Goal: Task Accomplishment & Management: Manage account settings

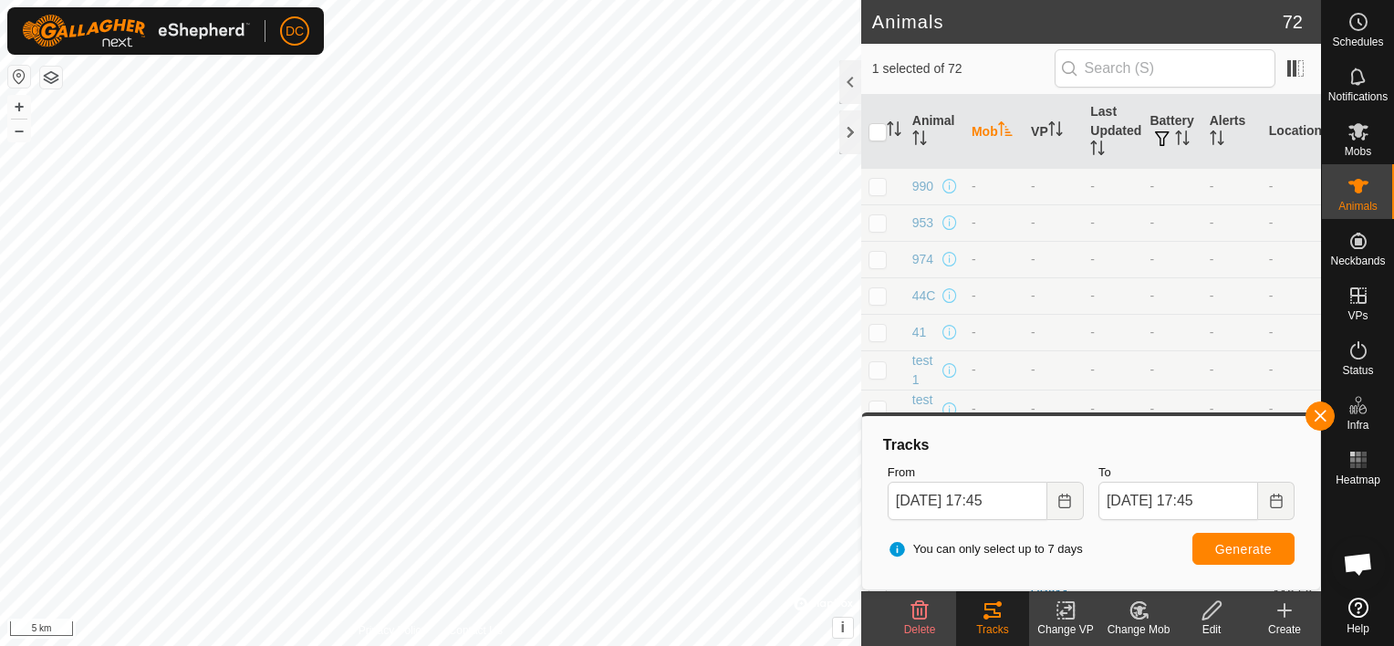
scroll to position [5764, 0]
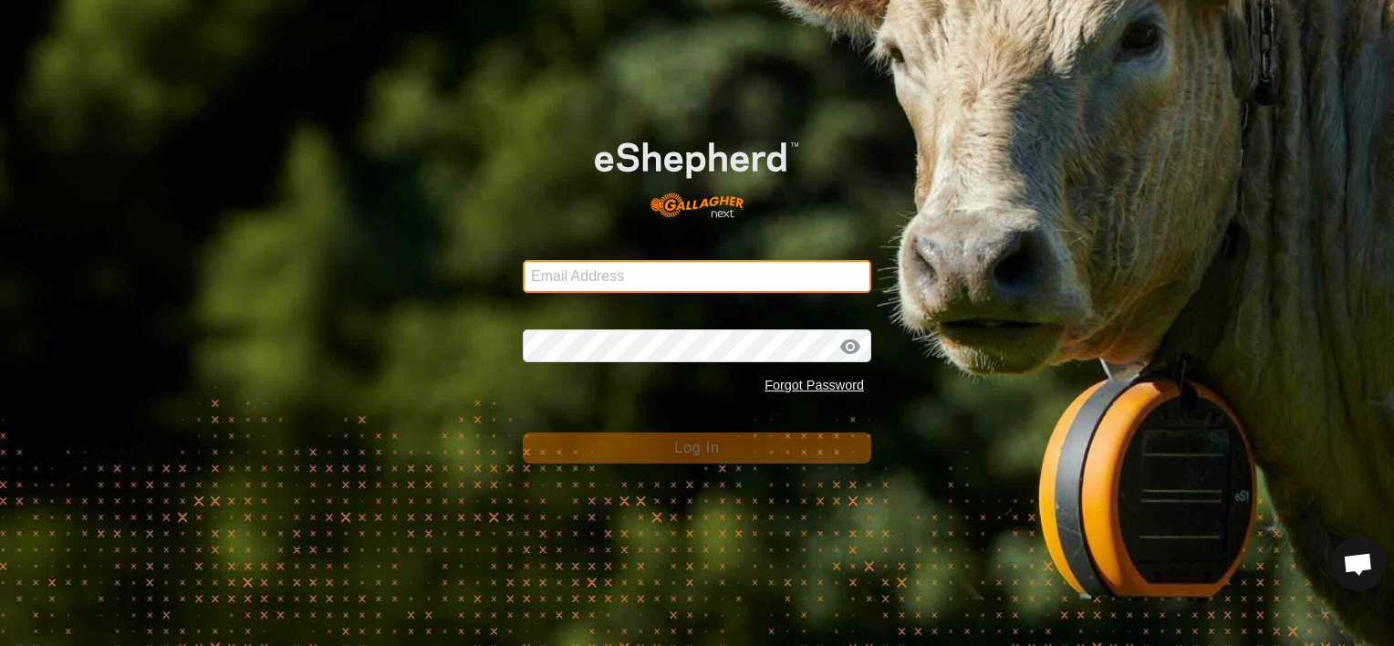
type input "[PERSON_NAME][EMAIL_ADDRESS][DOMAIN_NAME]"
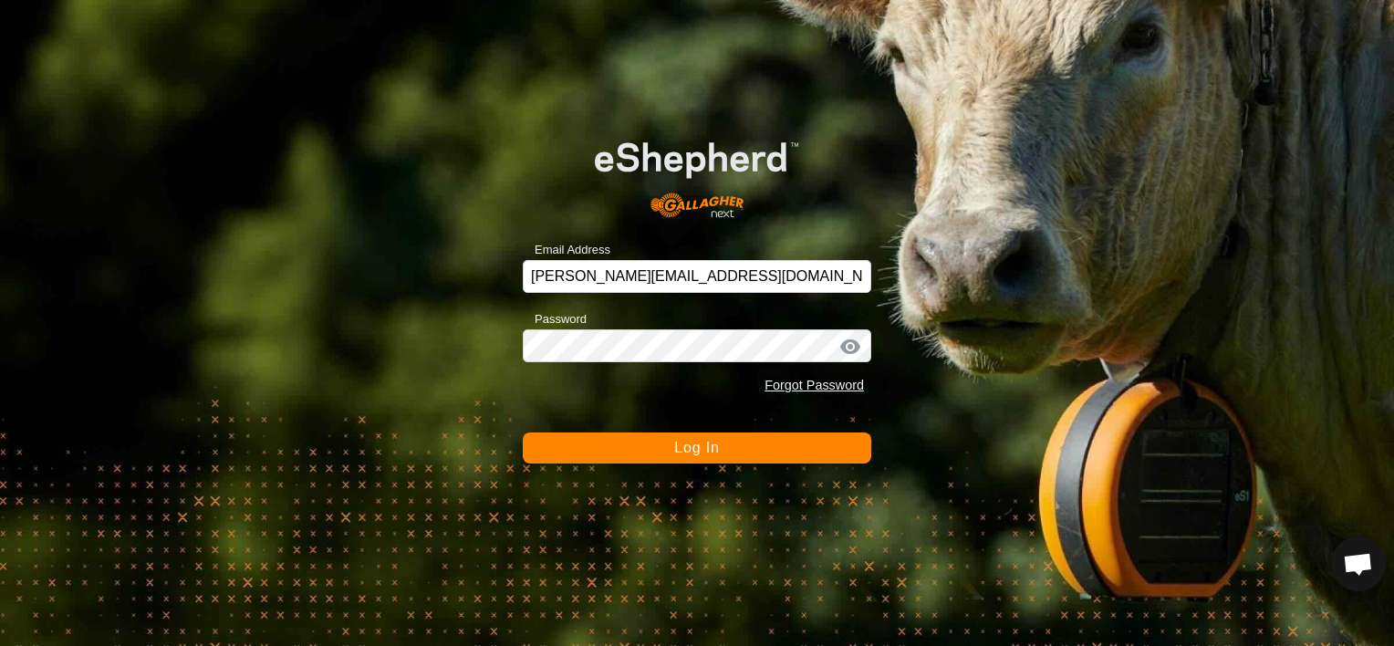
click at [718, 450] on span "Log In" at bounding box center [696, 448] width 45 height 16
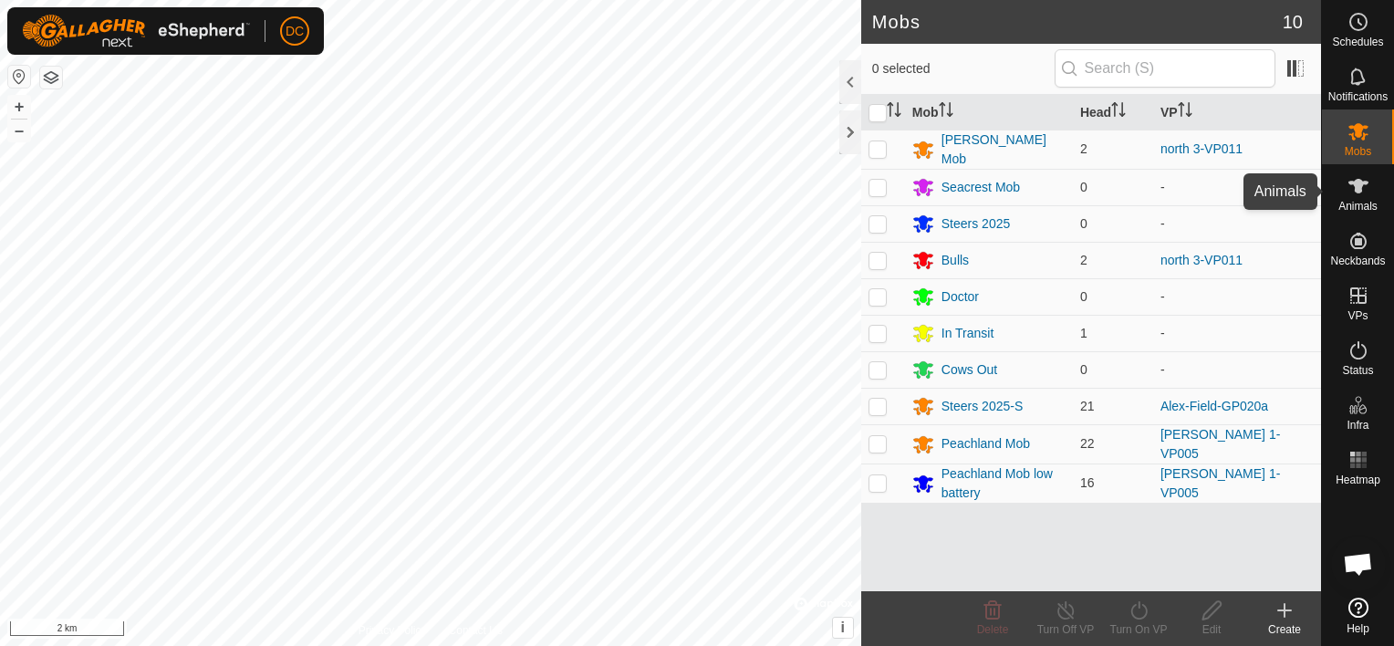
click at [1352, 194] on icon at bounding box center [1359, 186] width 22 height 22
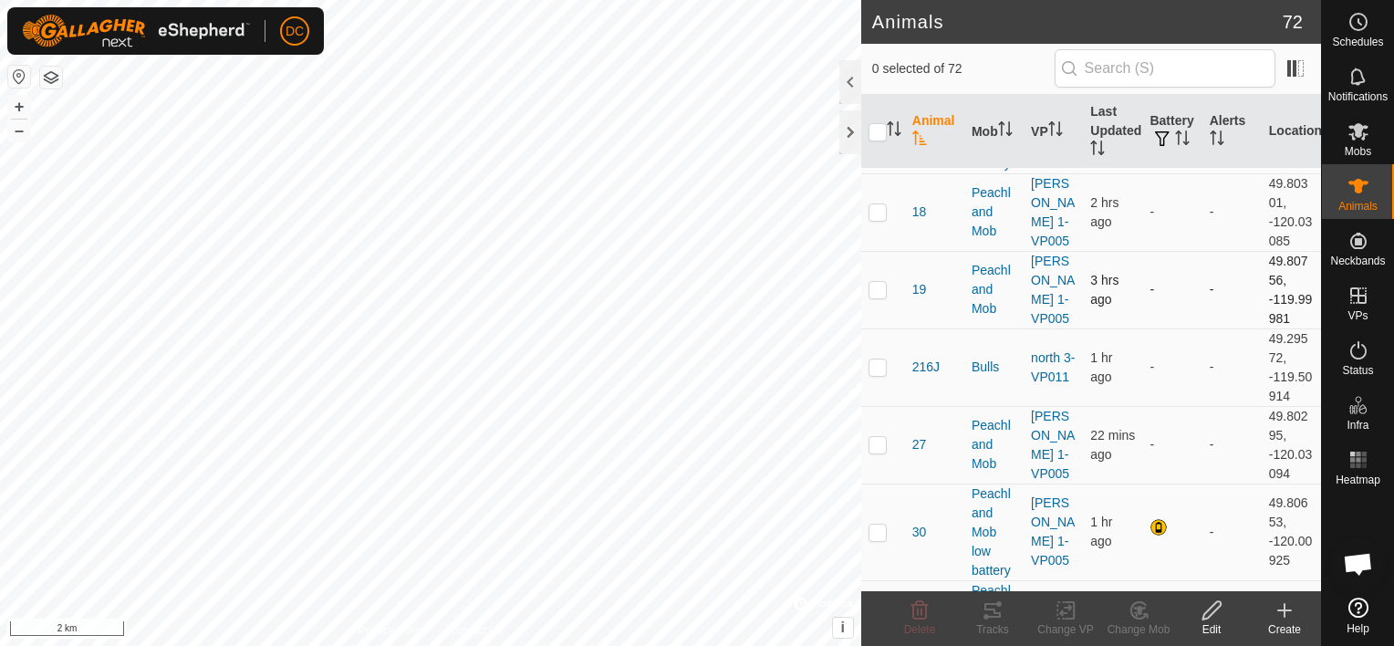
scroll to position [183, 0]
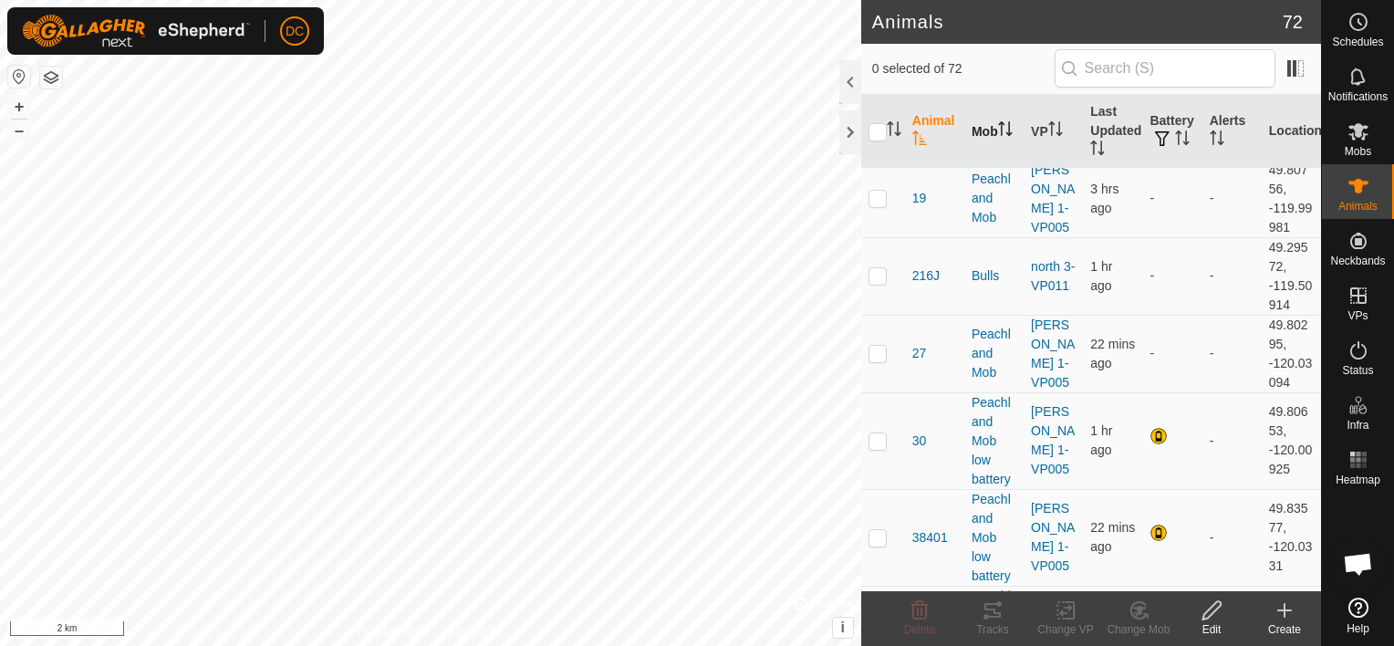
click at [1008, 132] on icon "Activate to sort" at bounding box center [1009, 128] width 2 height 15
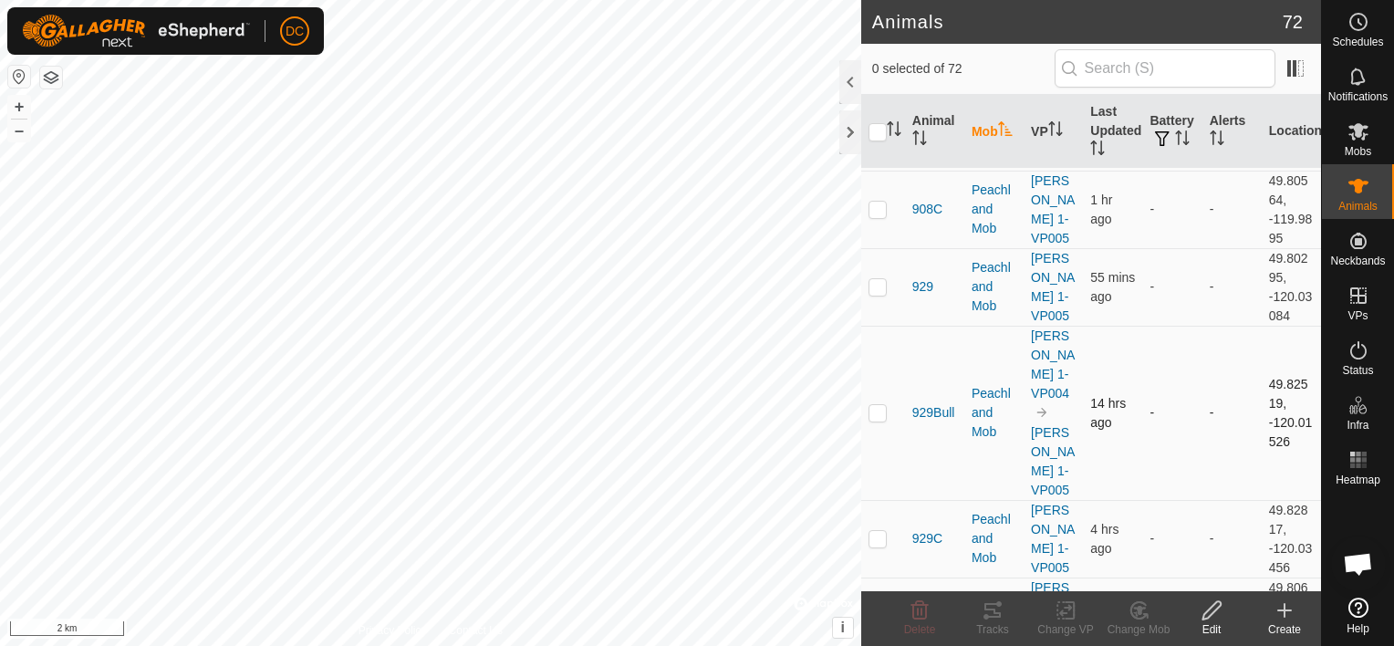
scroll to position [1551, 0]
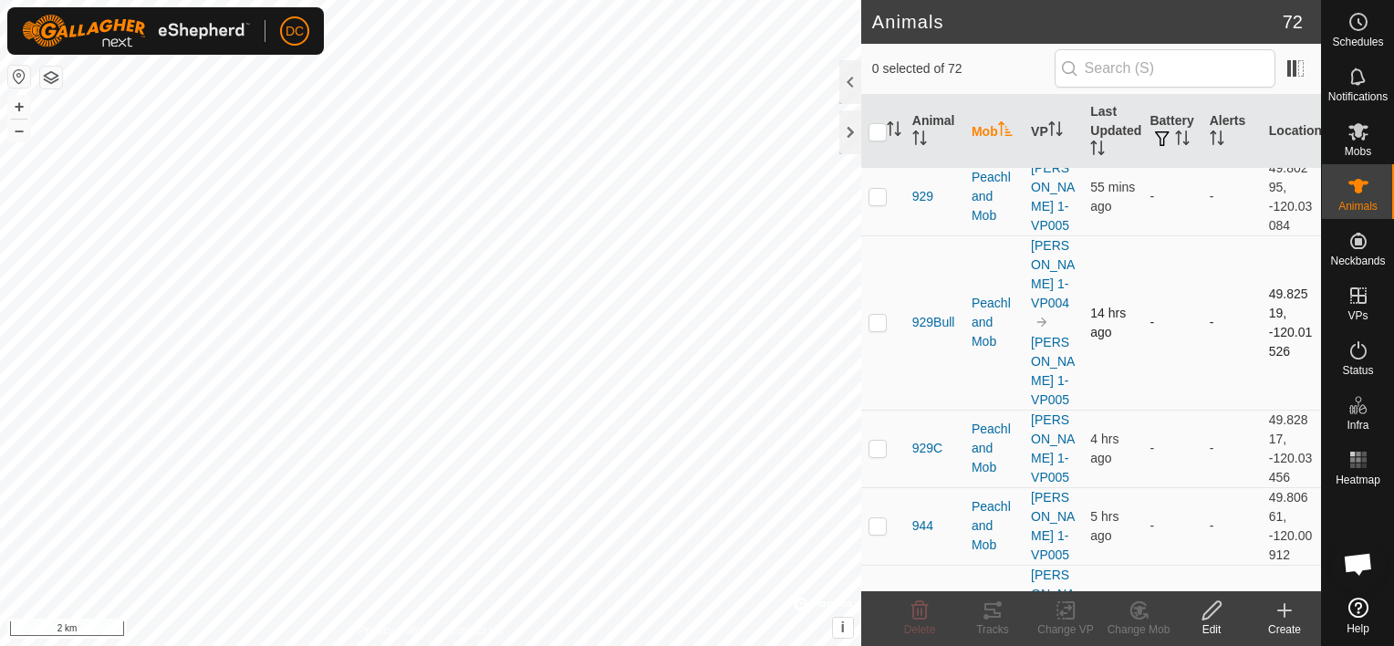
click at [875, 315] on p-checkbox at bounding box center [878, 322] width 18 height 15
checkbox input "false"
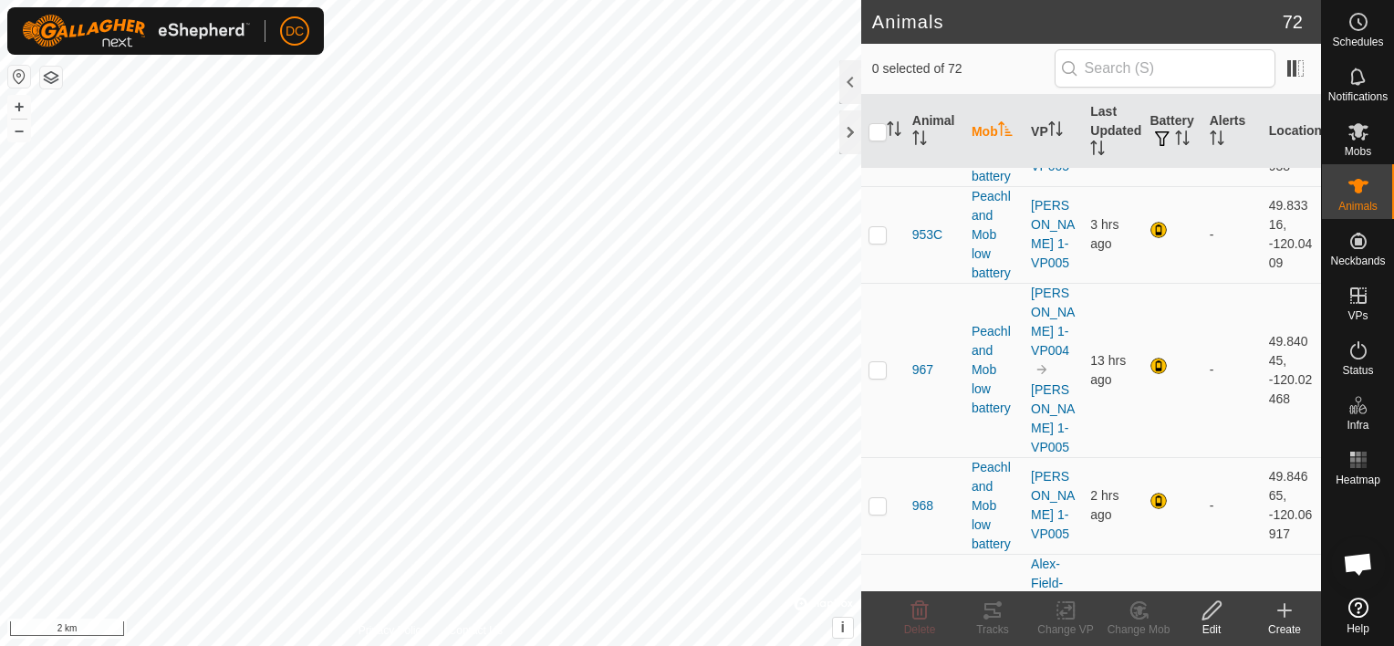
scroll to position [3930, 0]
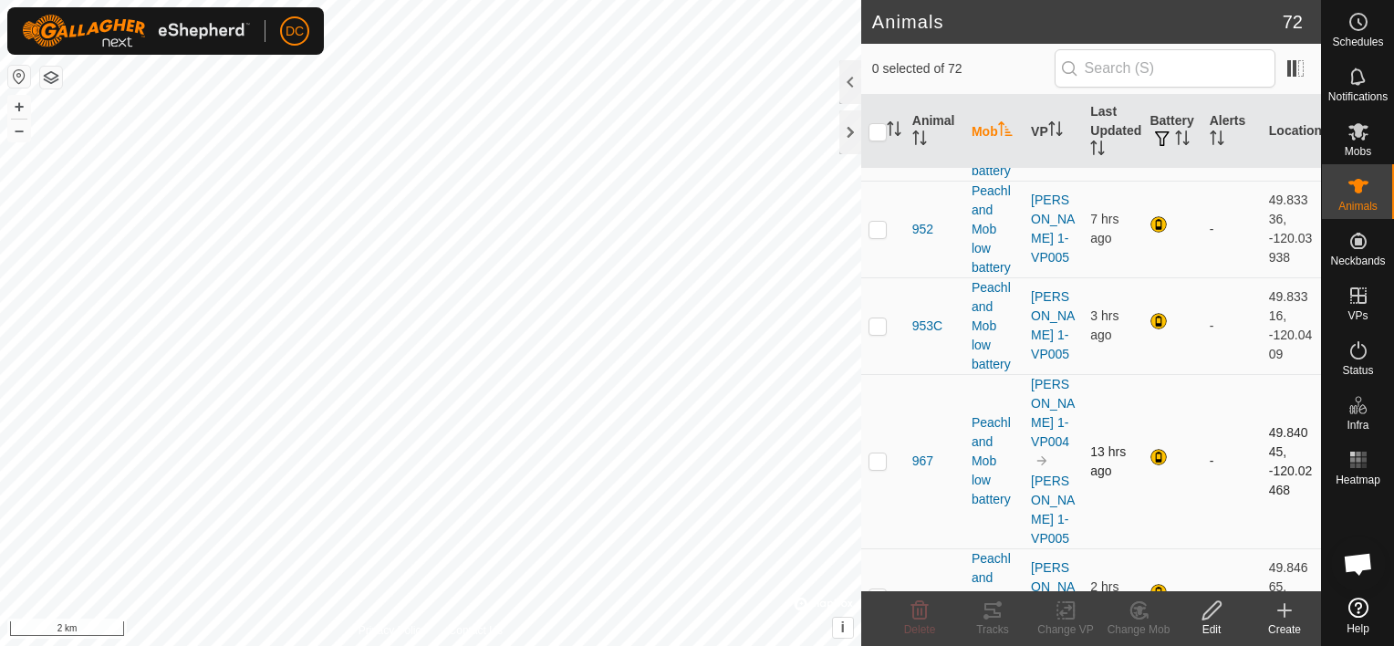
click at [876, 454] on p-checkbox at bounding box center [878, 461] width 18 height 15
checkbox input "false"
click at [883, 590] on p-checkbox at bounding box center [878, 597] width 18 height 15
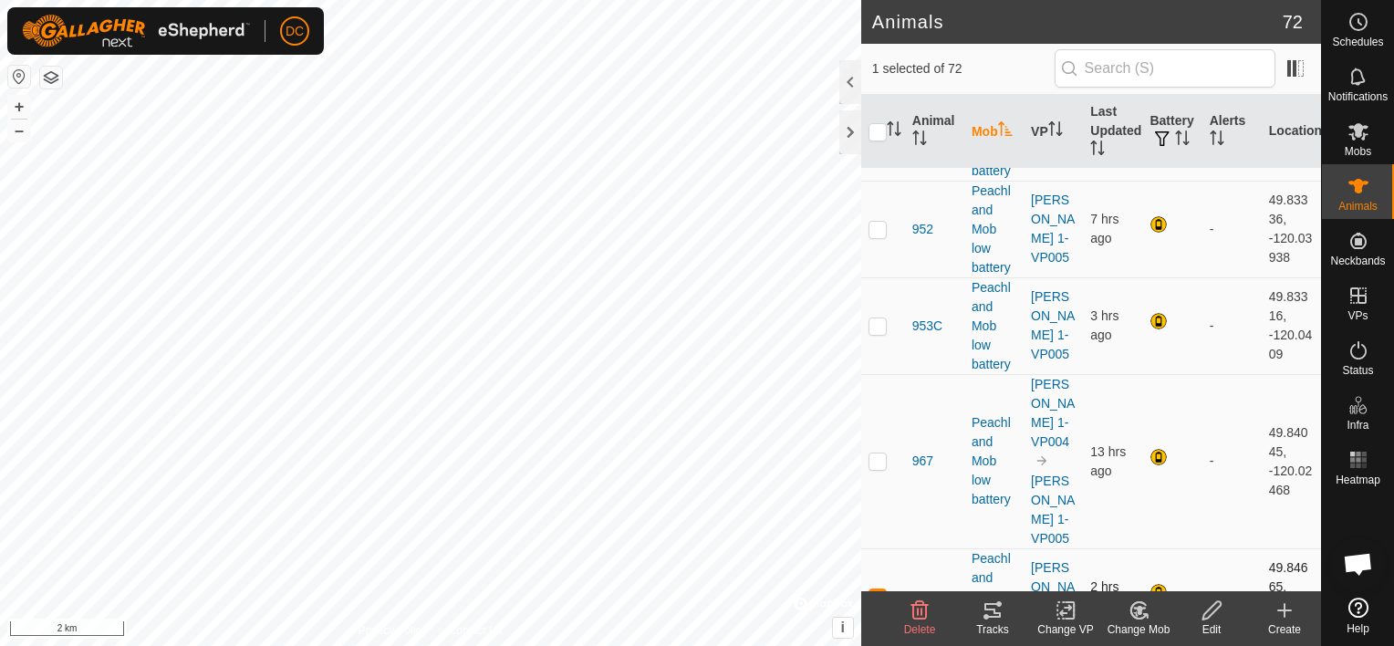
checkbox input "false"
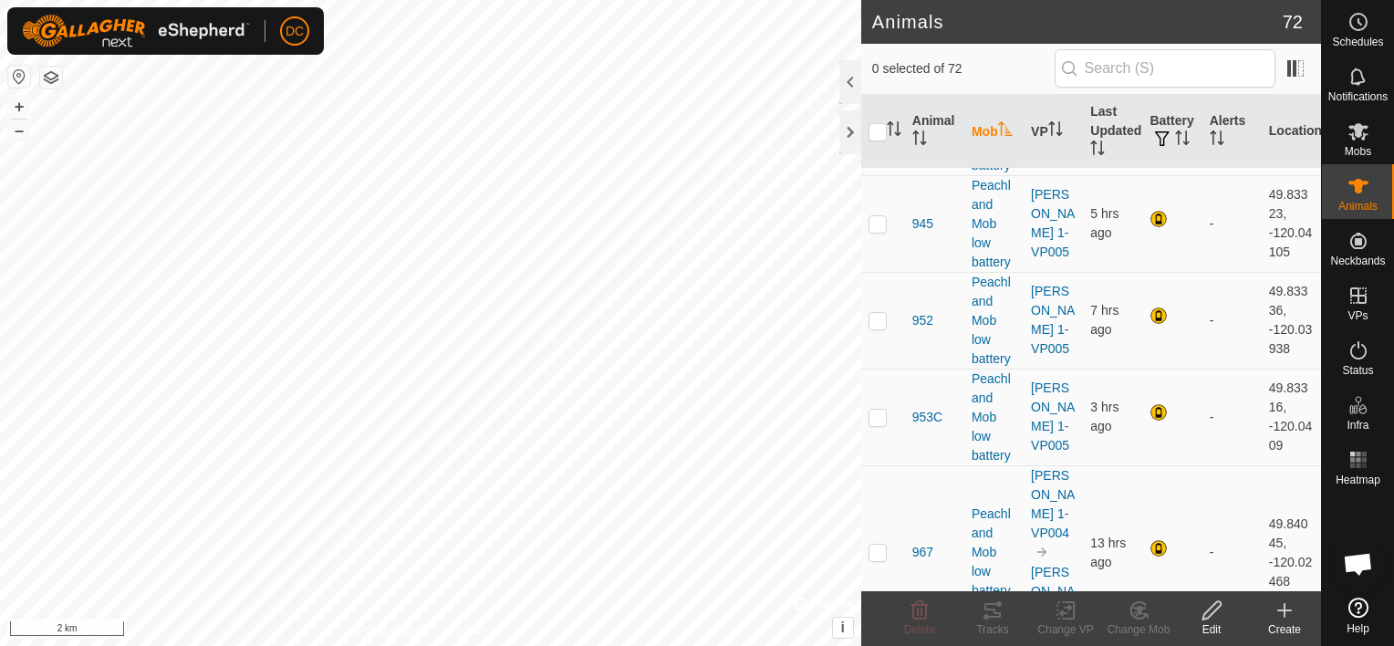
scroll to position [3747, 0]
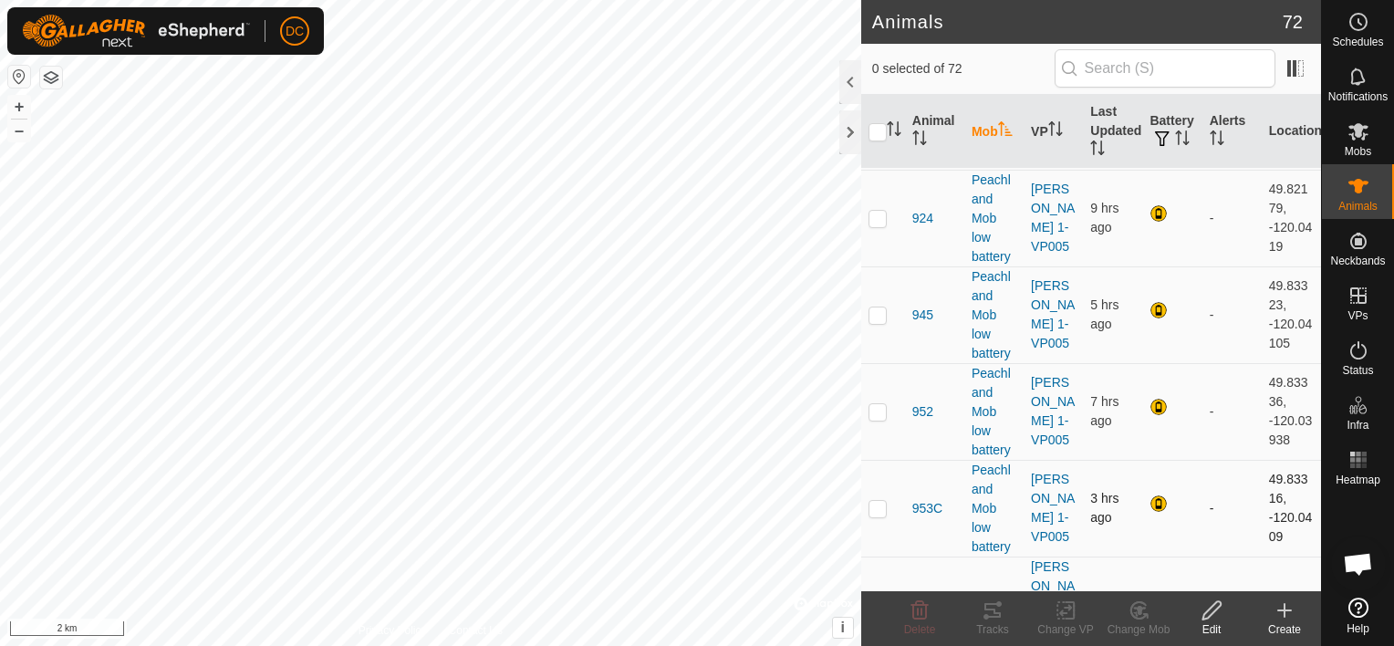
click at [875, 501] on p-checkbox at bounding box center [878, 508] width 18 height 15
checkbox input "false"
click at [876, 404] on p-checkbox at bounding box center [878, 411] width 18 height 15
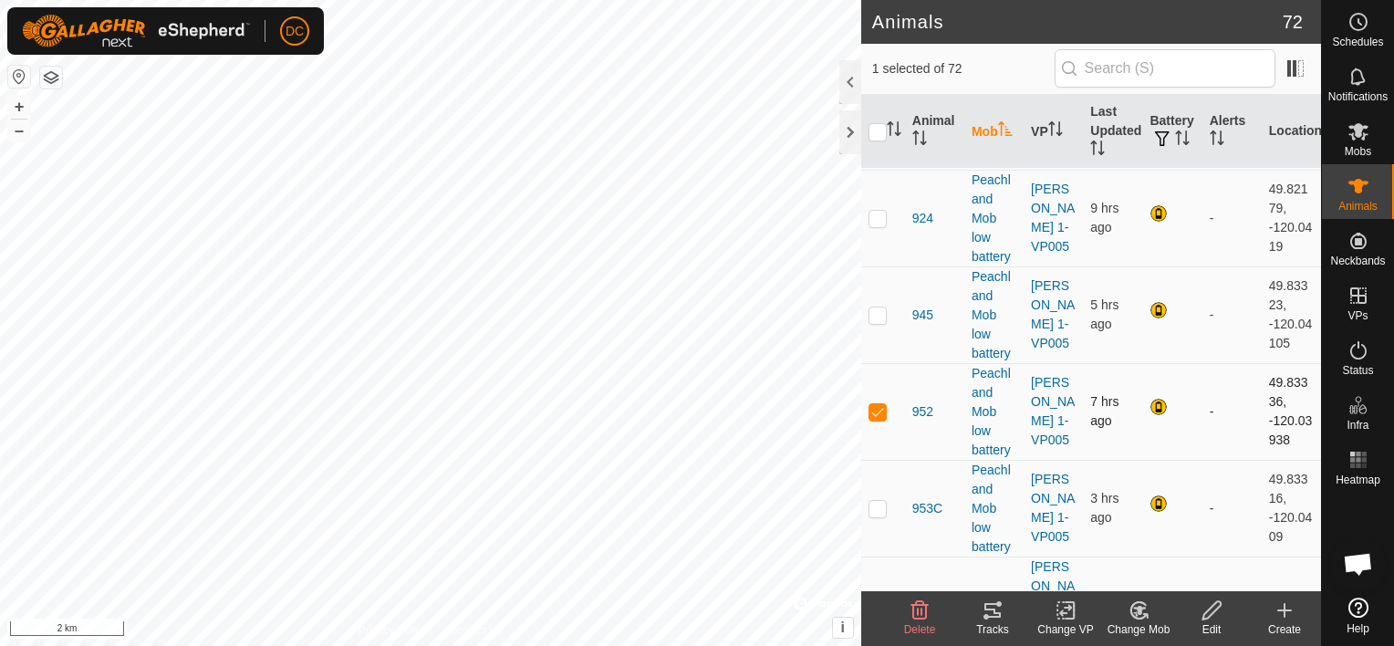
checkbox input "false"
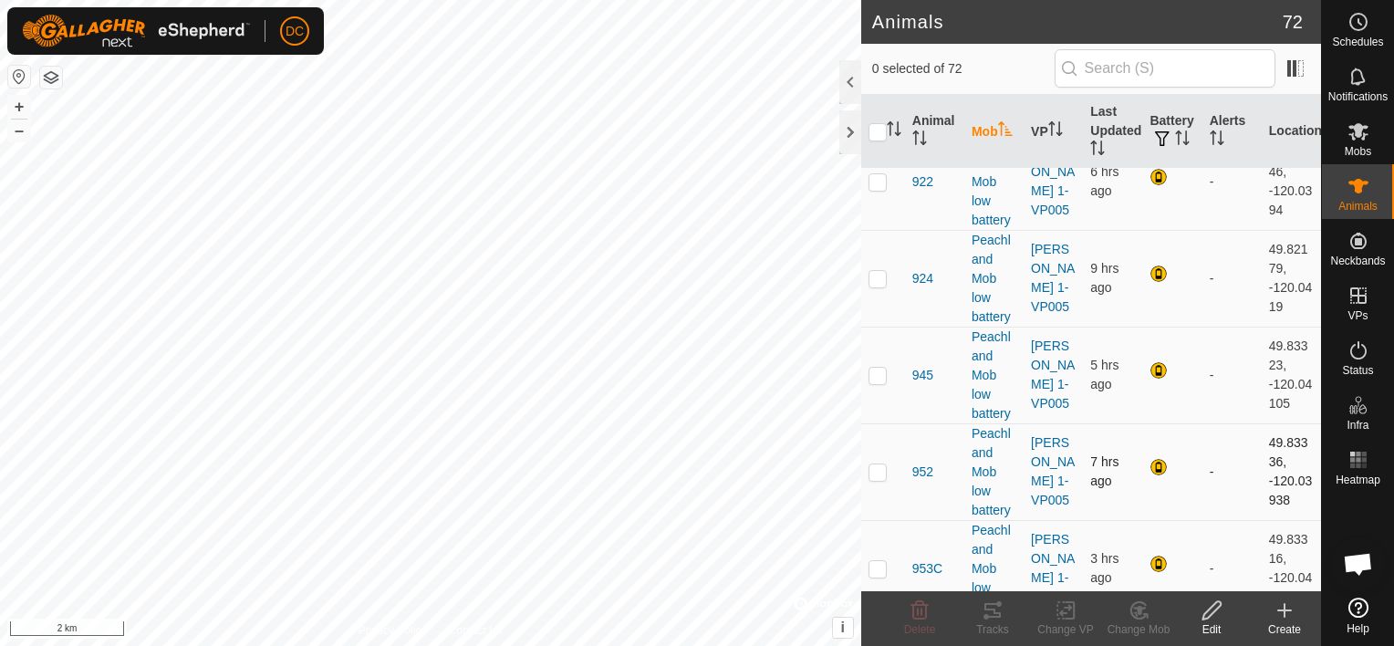
scroll to position [3656, 0]
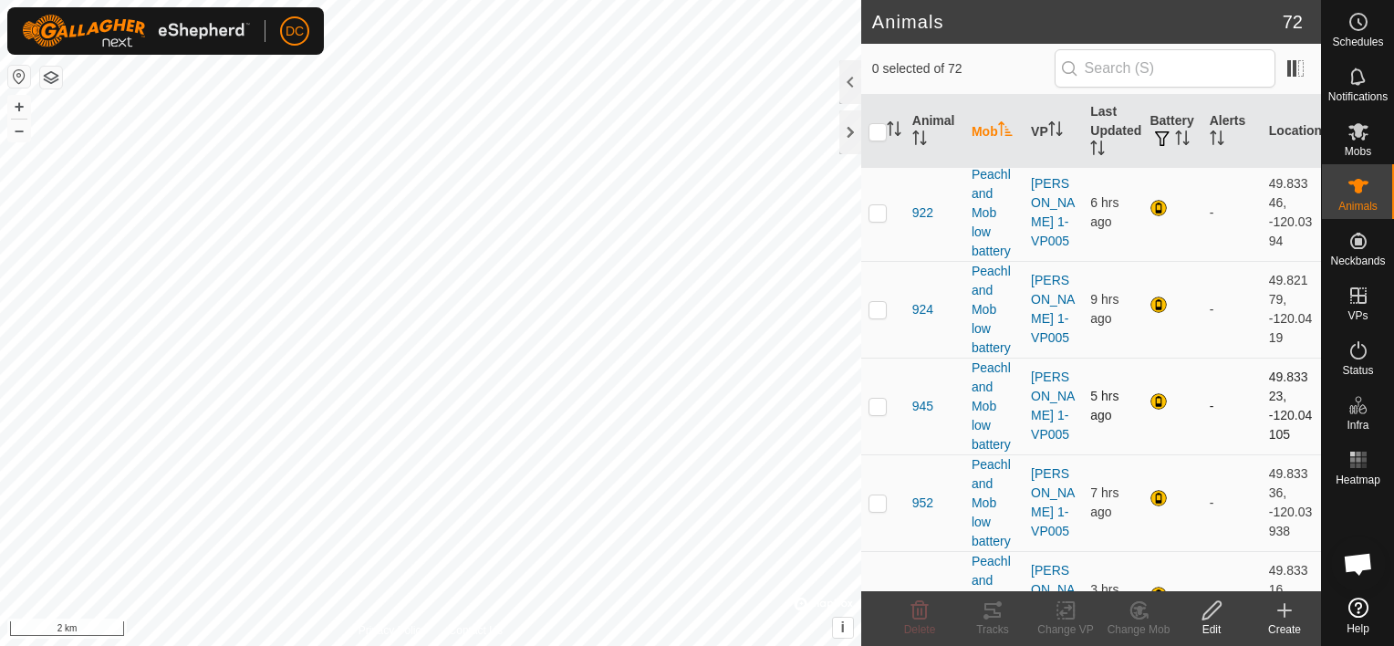
click at [874, 399] on p-checkbox at bounding box center [878, 406] width 18 height 15
checkbox input "false"
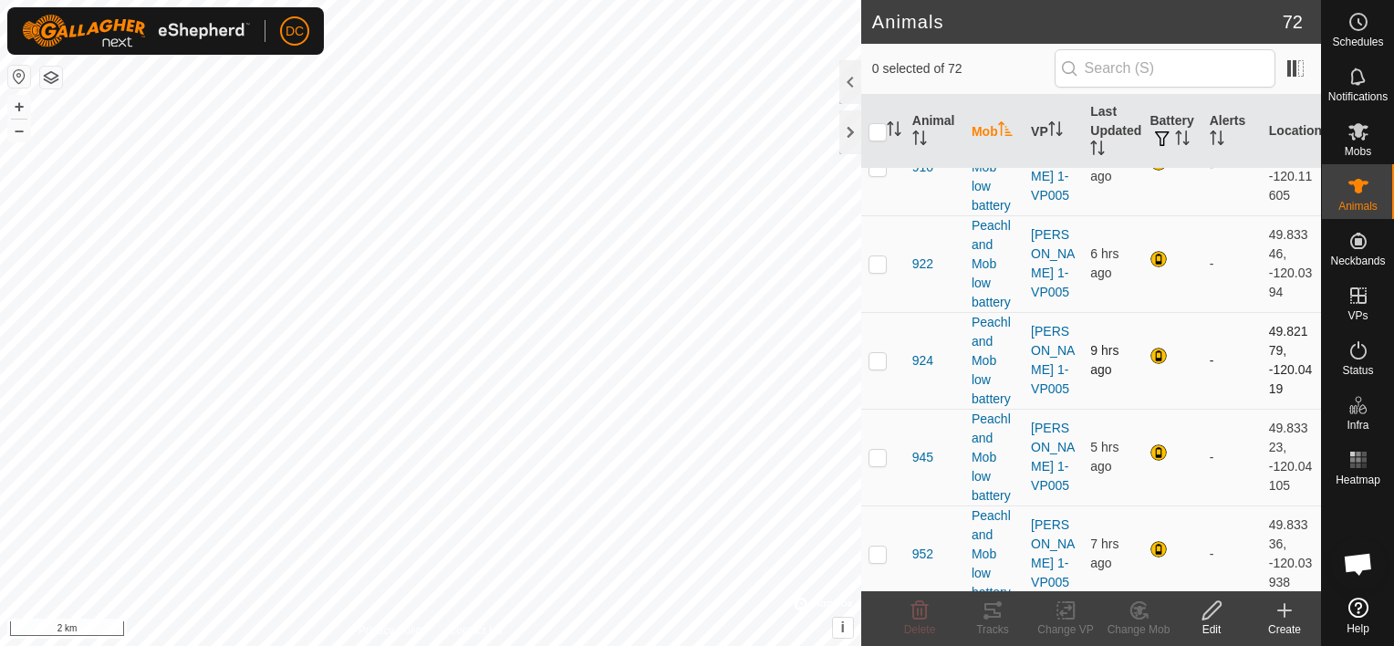
scroll to position [3565, 0]
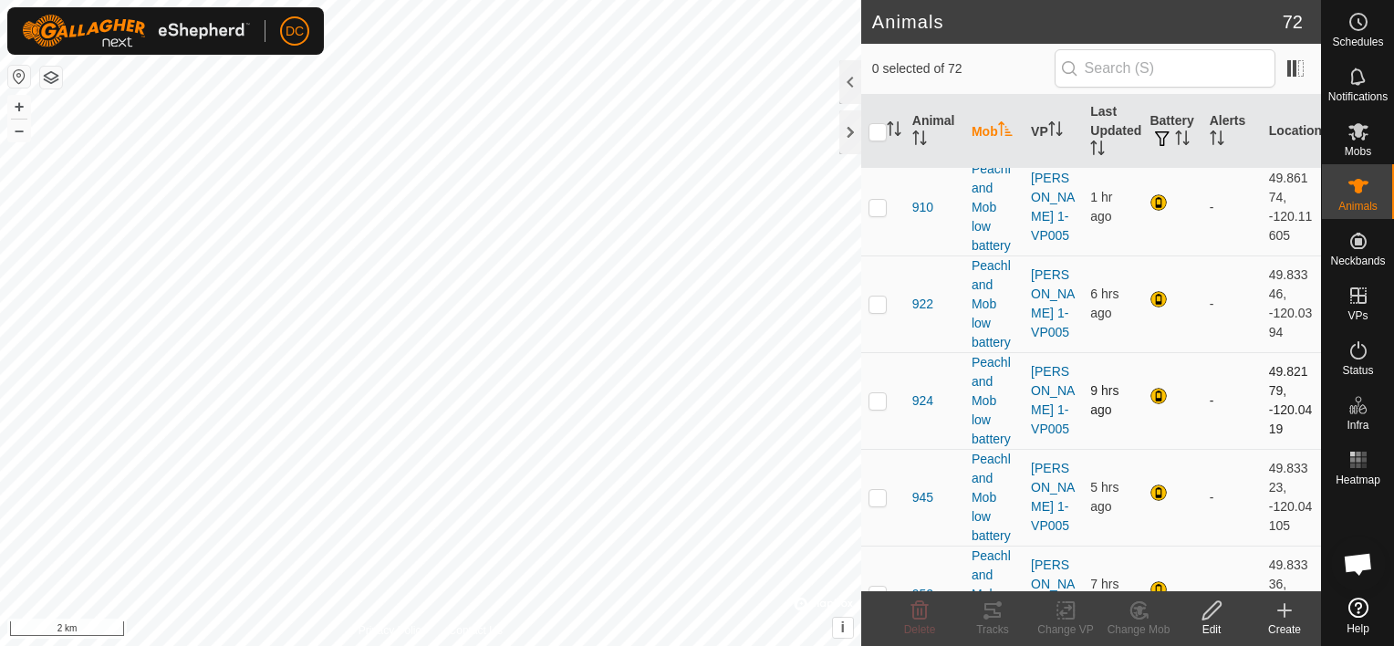
click at [880, 393] on p-checkbox at bounding box center [878, 400] width 18 height 15
checkbox input "false"
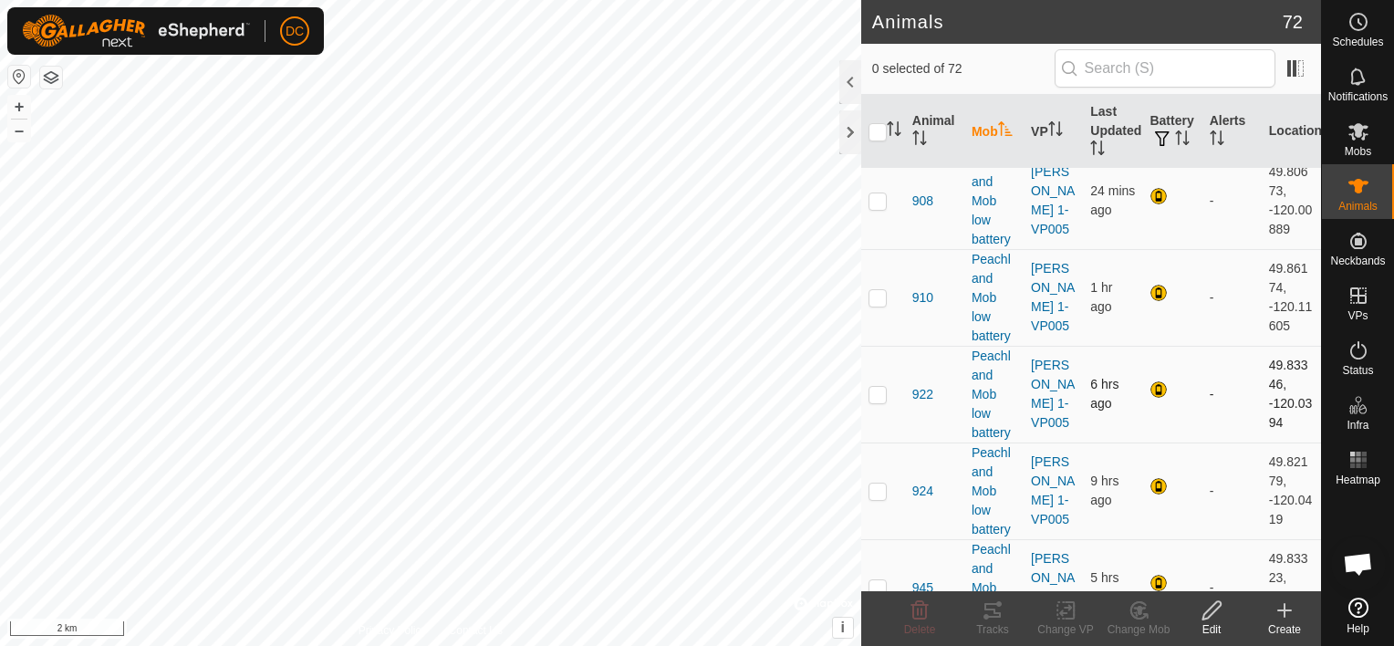
scroll to position [3473, 0]
click at [875, 388] on p-checkbox at bounding box center [878, 395] width 18 height 15
checkbox input "false"
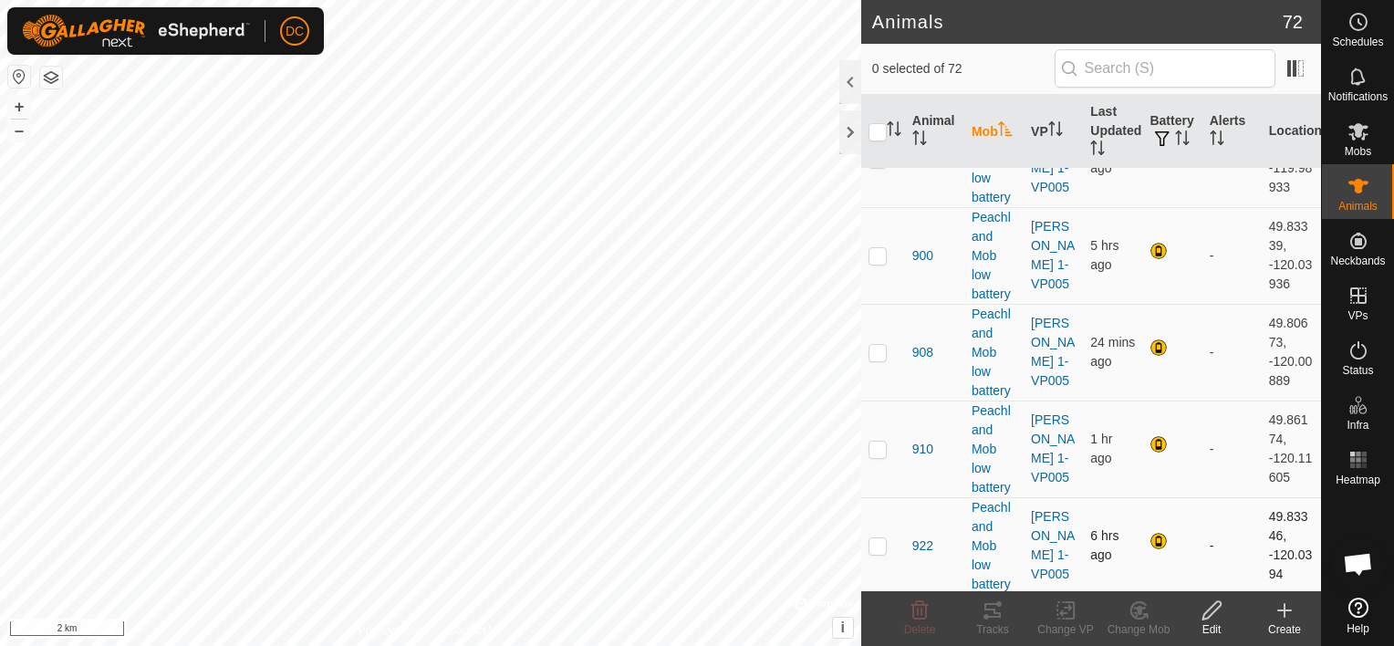
scroll to position [3291, 0]
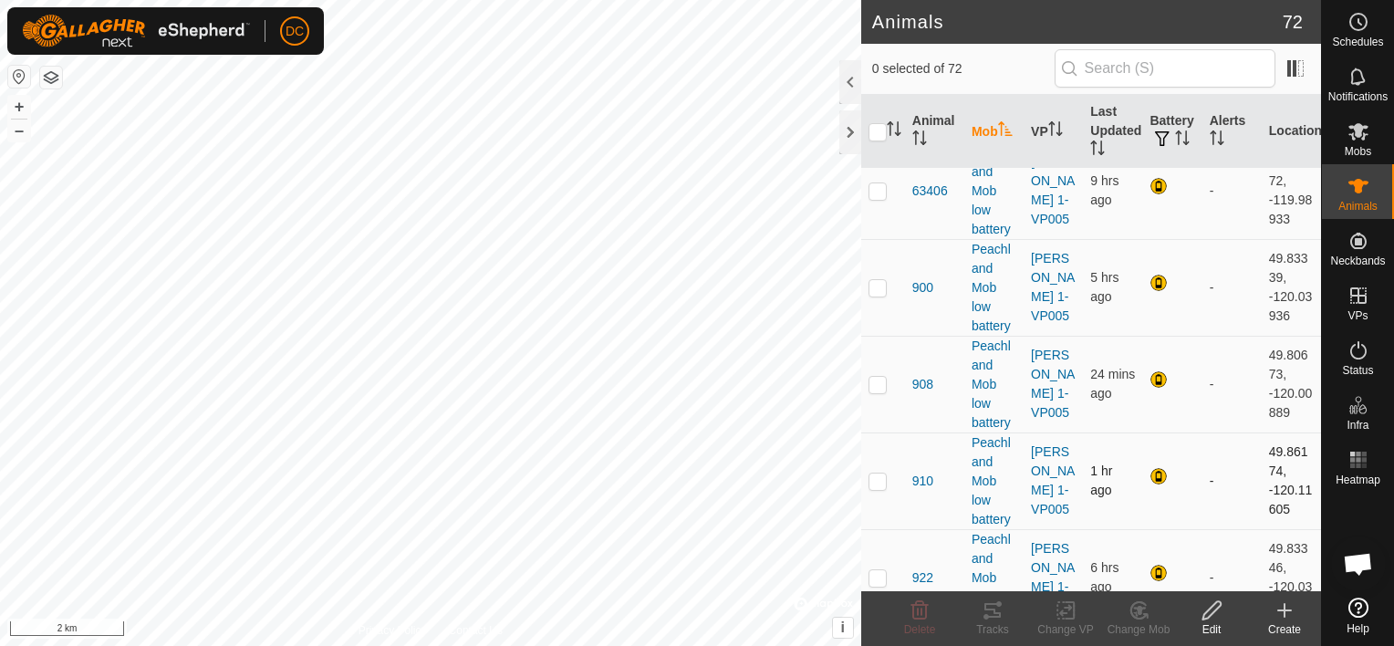
click at [878, 474] on p-checkbox at bounding box center [878, 481] width 18 height 15
checkbox input "false"
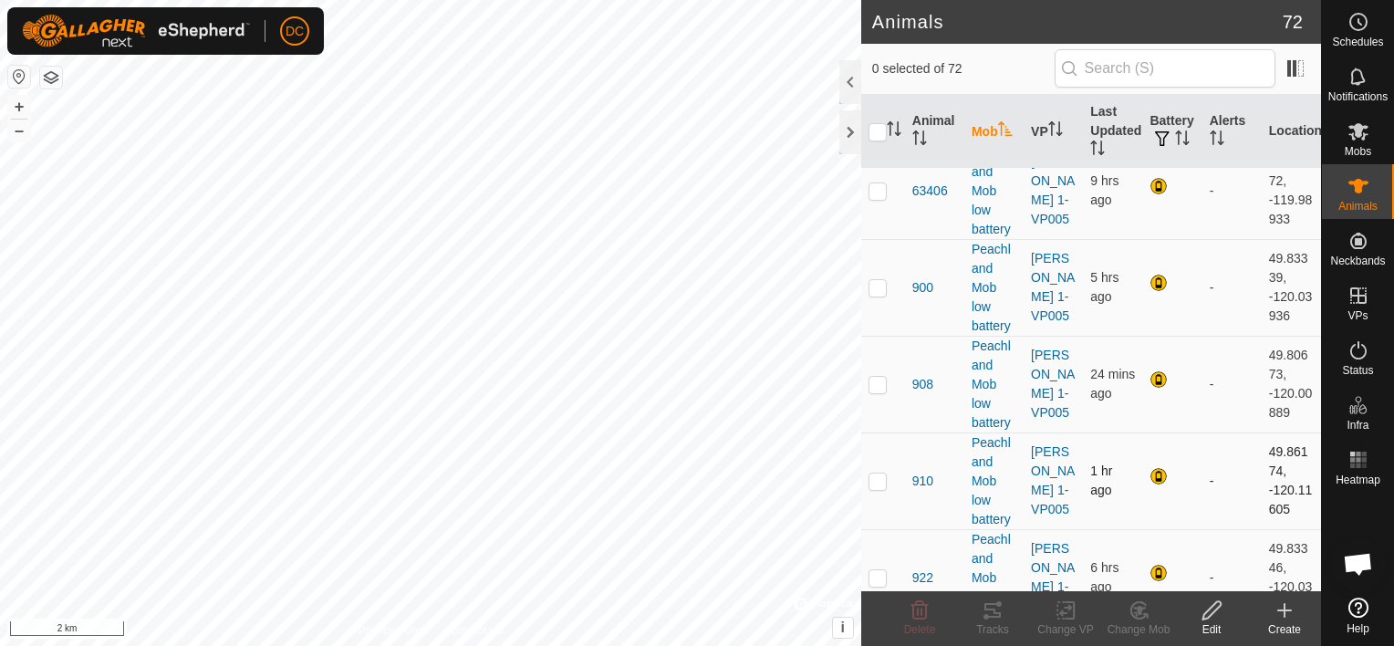
drag, startPoint x: 899, startPoint y: 277, endPoint x: 909, endPoint y: 329, distance: 53.9
click at [909, 433] on tr "910 Peachland Mob low battery [PERSON_NAME] 1-VP005 1 hr ago - 49.86174, -120.1…" at bounding box center [1091, 481] width 460 height 97
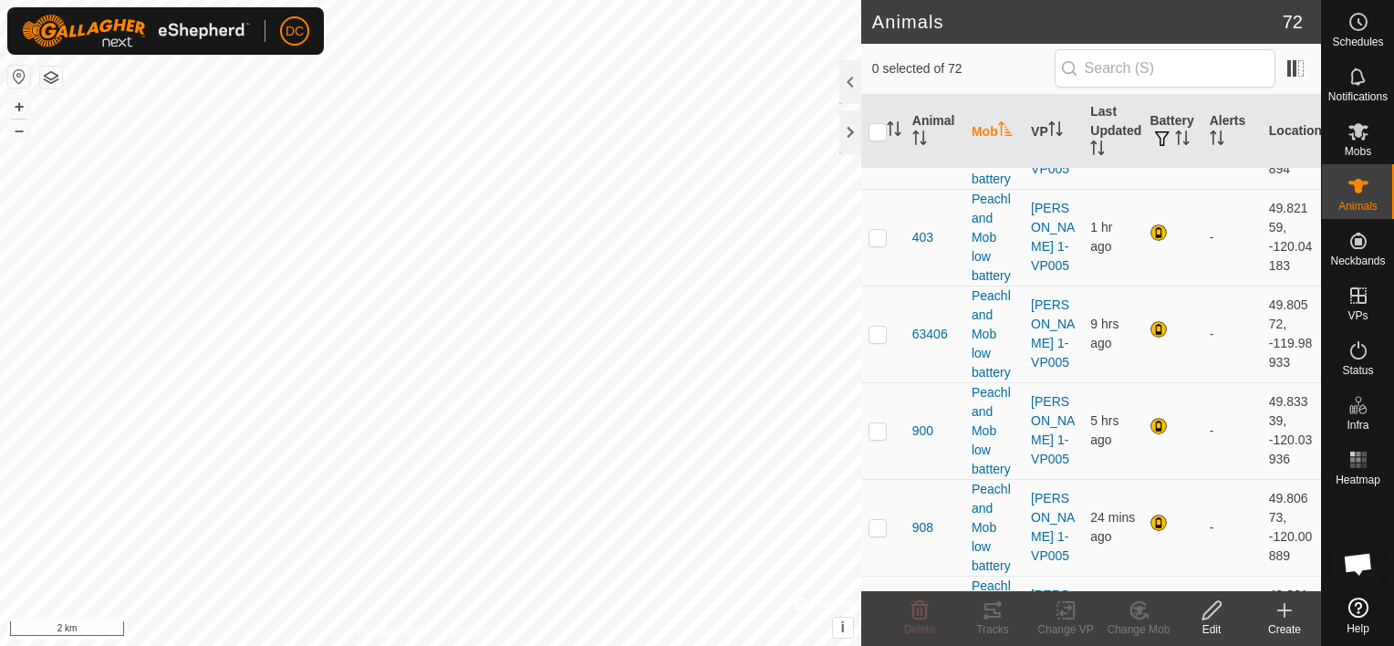
scroll to position [3108, 0]
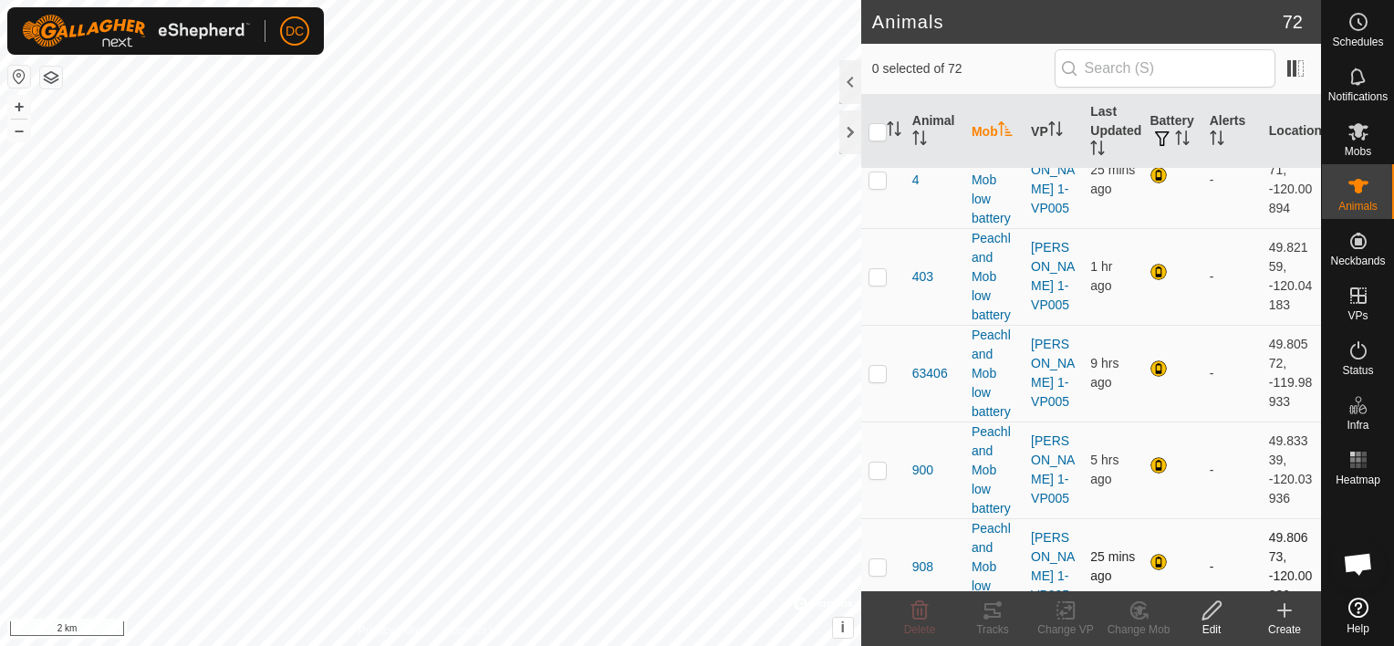
click at [872, 559] on p-checkbox at bounding box center [878, 566] width 18 height 15
checkbox input "false"
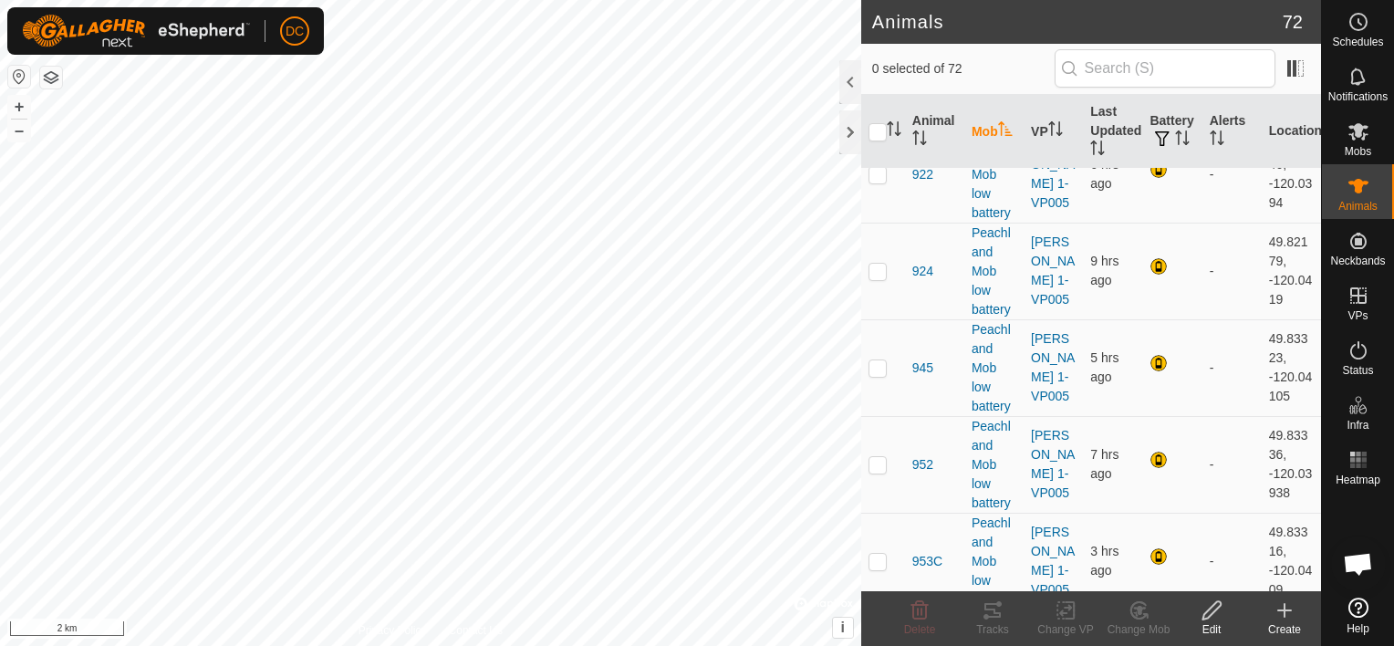
scroll to position [3747, 0]
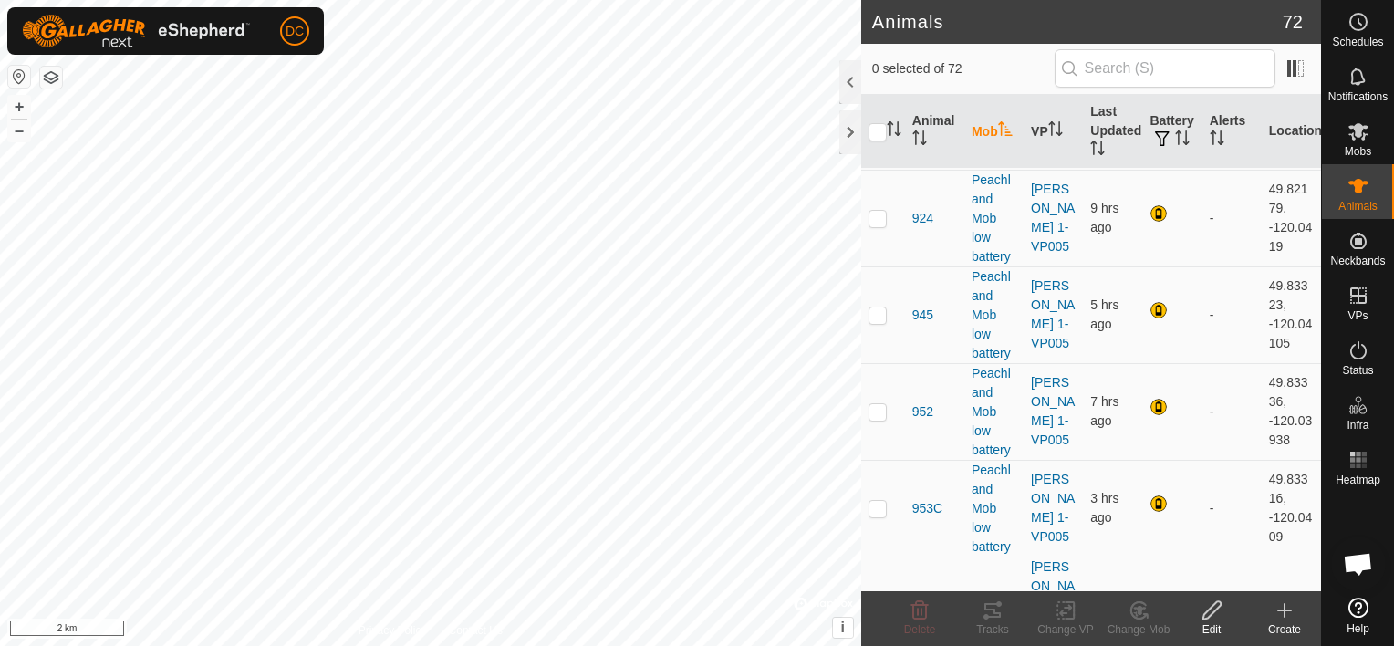
click at [873, 636] on p-checkbox at bounding box center [878, 643] width 18 height 15
checkbox input "false"
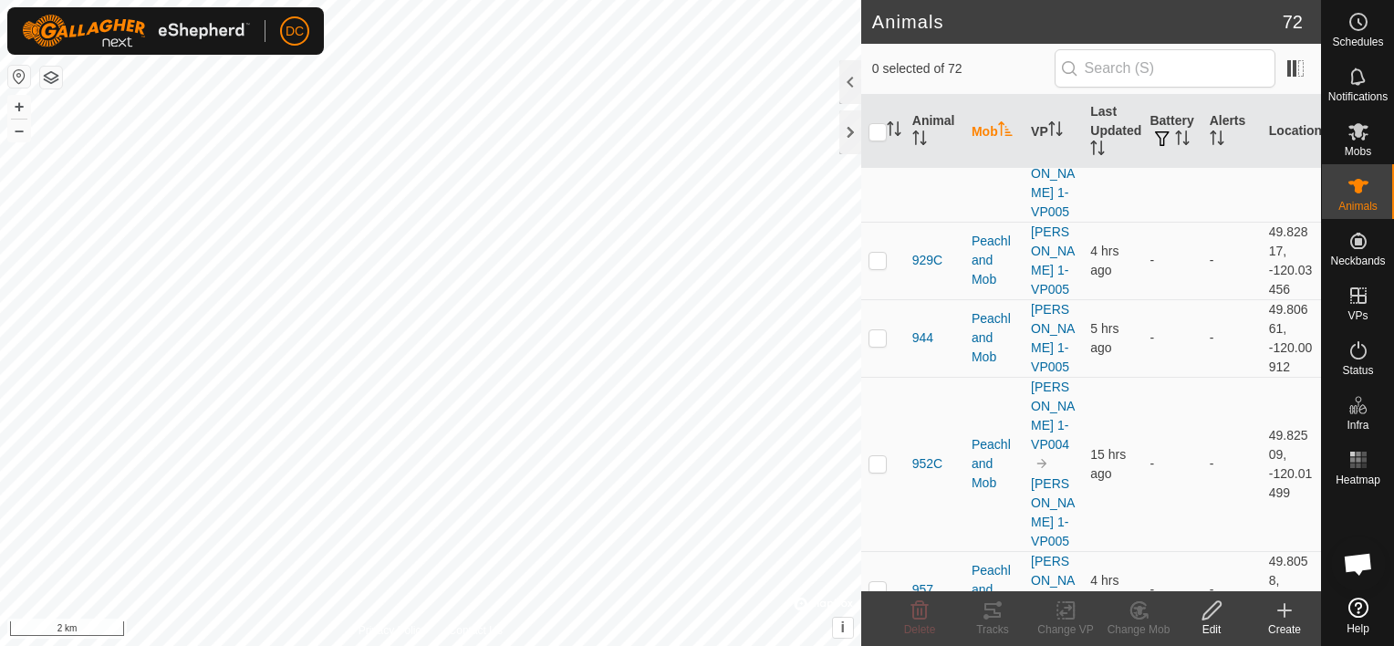
scroll to position [1466, 0]
